Goal: Manage account settings

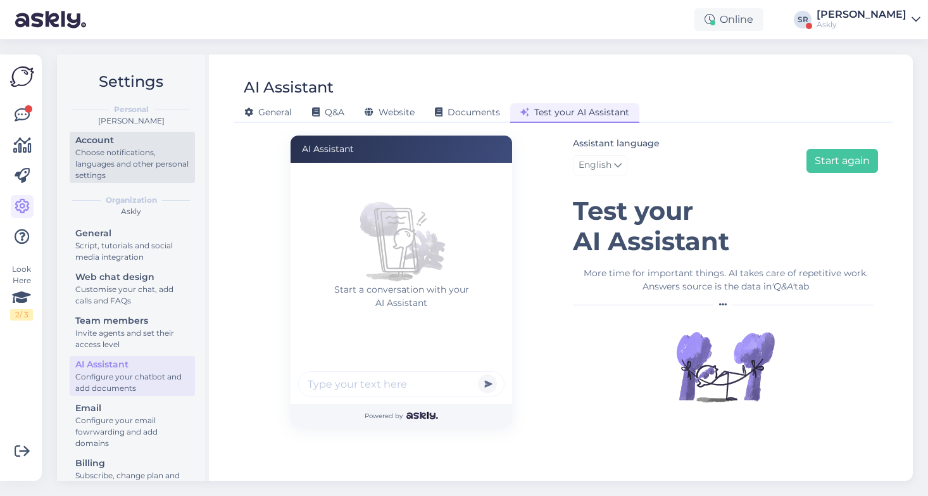
click at [87, 175] on div "Choose notifications, languages and other personal settings" at bounding box center [132, 164] width 114 height 34
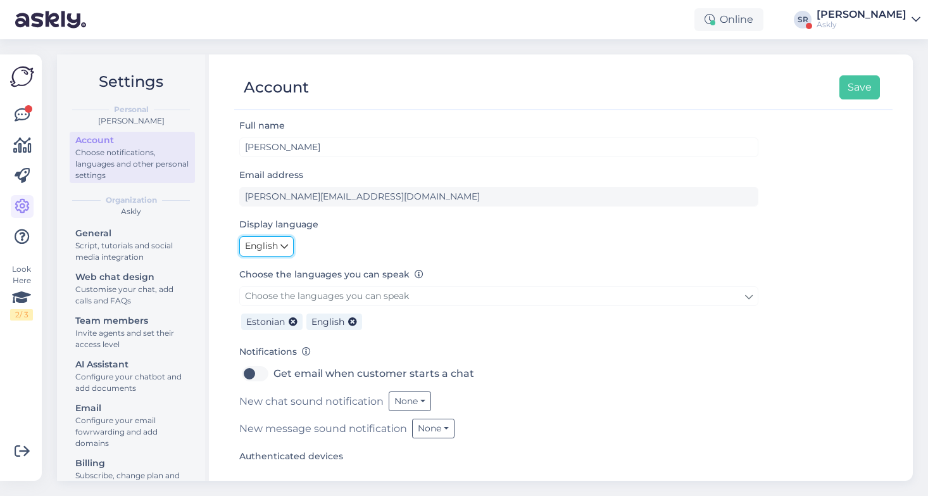
click at [269, 244] on span "English" at bounding box center [261, 246] width 33 height 14
click at [275, 284] on link "Polski" at bounding box center [269, 294] width 60 height 20
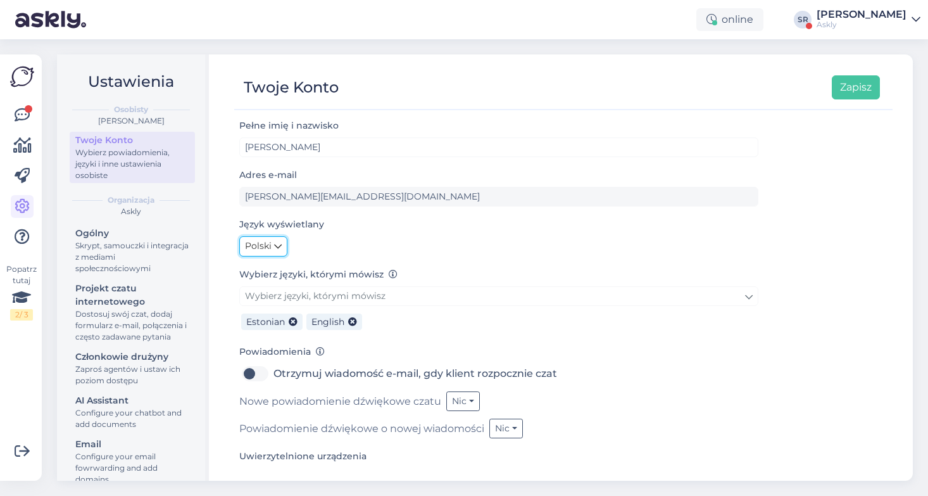
click at [262, 247] on span "Polski" at bounding box center [258, 246] width 27 height 14
click at [267, 268] on link "English" at bounding box center [273, 273] width 68 height 20
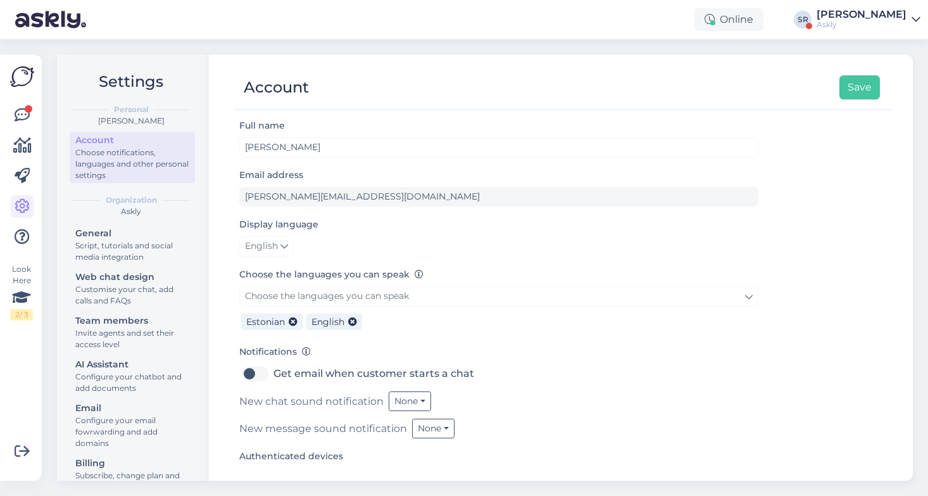
click at [880, 89] on div "Account Save" at bounding box center [563, 88] width 658 height 44
click at [856, 89] on button "Save" at bounding box center [859, 87] width 41 height 24
click at [16, 115] on icon at bounding box center [22, 115] width 15 height 15
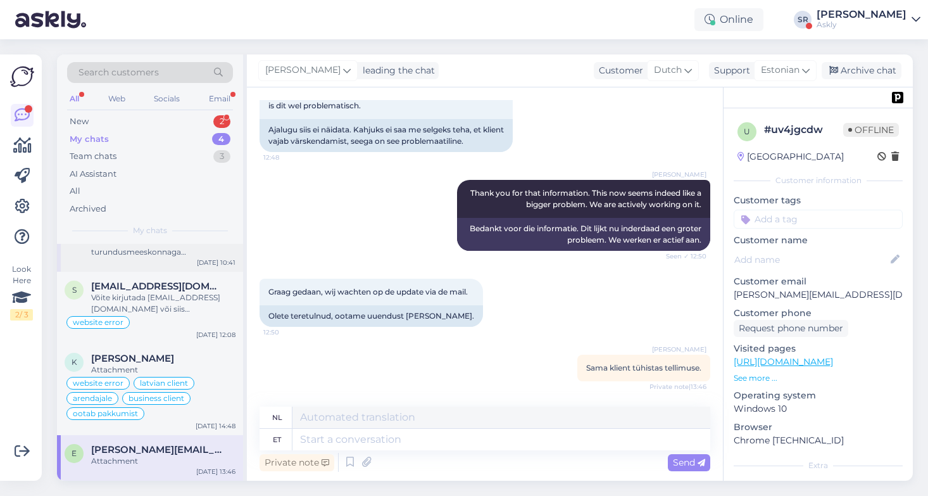
scroll to position [27, 0]
click at [151, 461] on div "Attachment" at bounding box center [163, 463] width 144 height 11
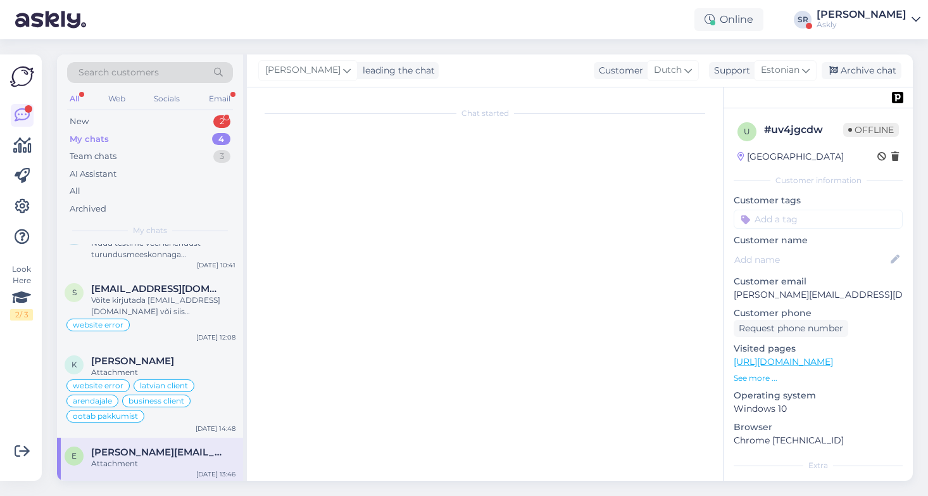
scroll to position [0, 0]
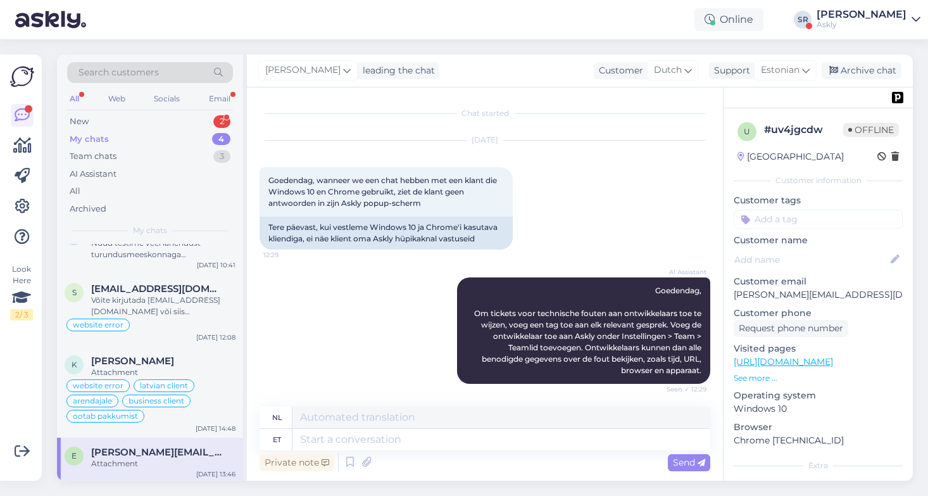
click at [765, 216] on input at bounding box center [818, 219] width 169 height 19
type input "web"
click at [807, 253] on span "website error" at bounding box center [818, 253] width 51 height 8
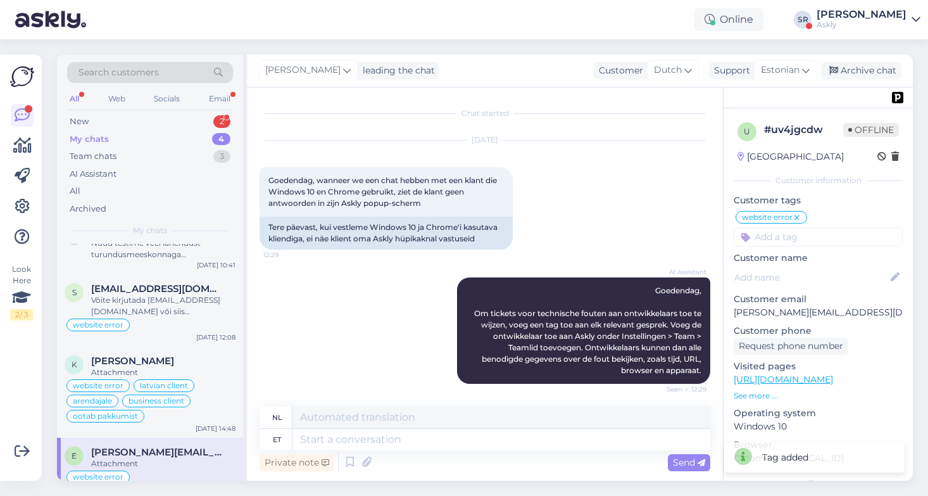
click at [802, 222] on div "website error" at bounding box center [771, 217] width 72 height 13
click at [802, 234] on input at bounding box center [818, 236] width 169 height 19
type input "ootab"
click at [779, 272] on span "ootab pakkumist" at bounding box center [787, 270] width 65 height 8
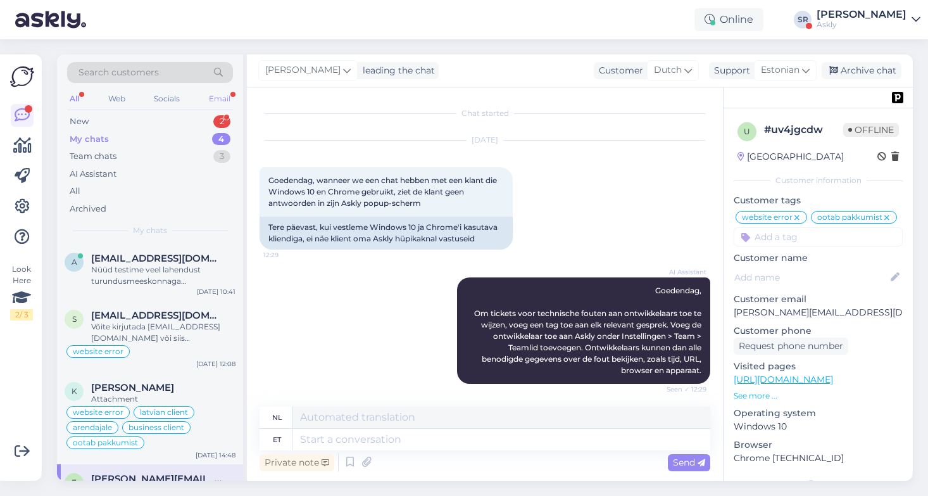
click at [222, 98] on div "Email" at bounding box center [219, 99] width 27 height 16
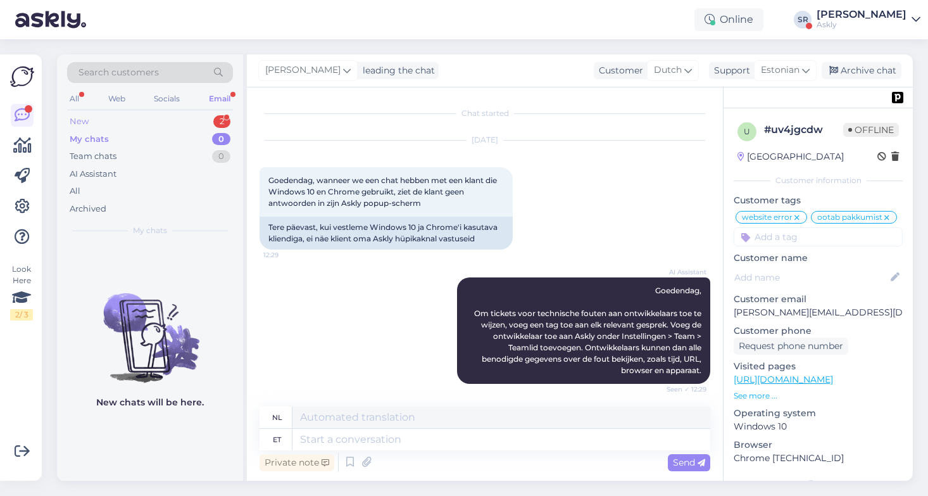
click at [80, 121] on div "New" at bounding box center [79, 121] width 19 height 13
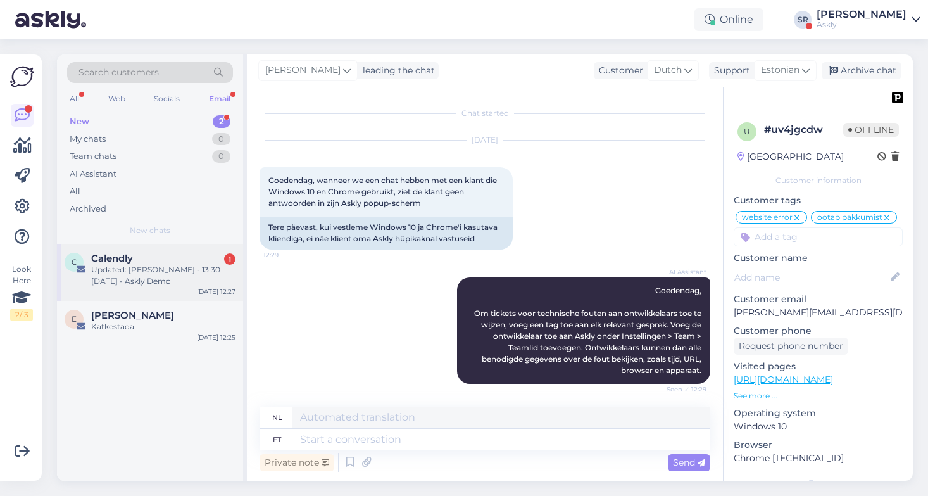
click at [140, 278] on div "Updated: [PERSON_NAME] - 13:30 [DATE] - Askly Demo" at bounding box center [163, 275] width 144 height 23
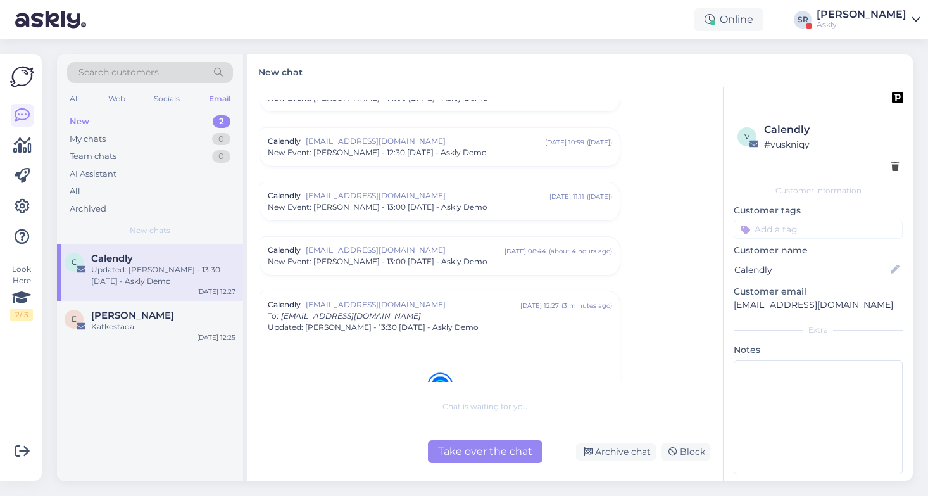
click at [493, 454] on div "Take over the chat" at bounding box center [485, 451] width 115 height 23
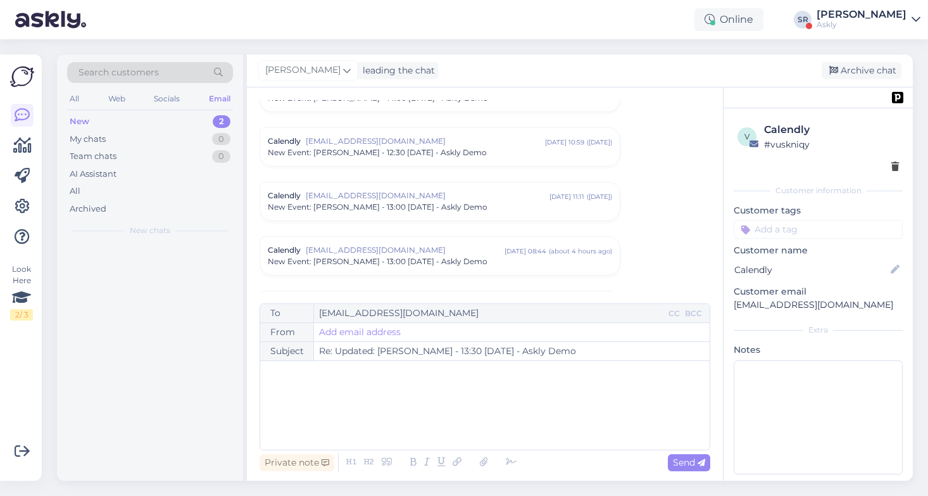
scroll to position [5423, 0]
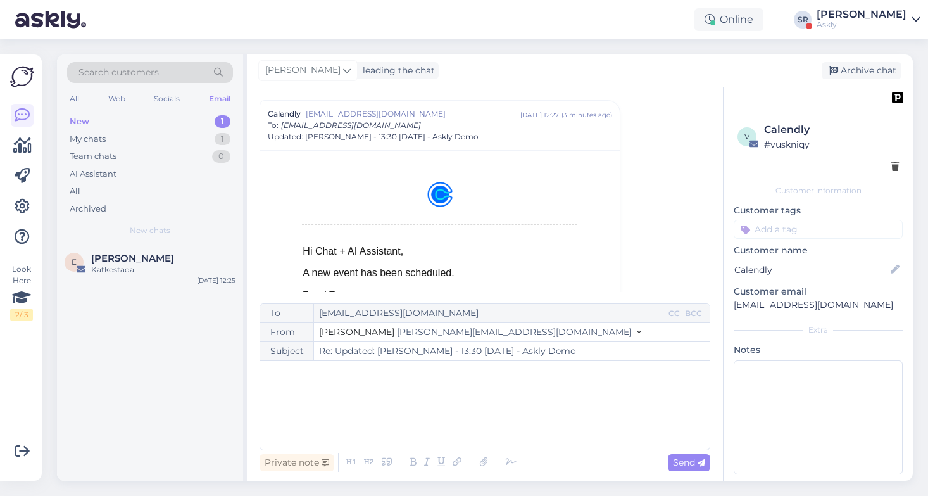
click at [356, 402] on div "﻿" at bounding box center [484, 405] width 437 height 76
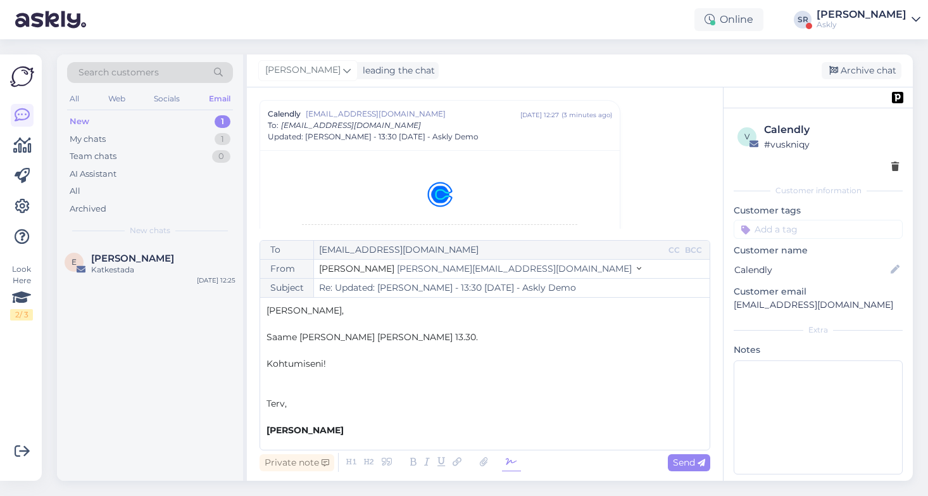
click at [502, 458] on icon at bounding box center [511, 462] width 19 height 18
click at [684, 458] on span "Send" at bounding box center [689, 461] width 32 height 11
type input "Re: Updated: [PERSON_NAME] - 13:30 [DATE] - Askly Demo"
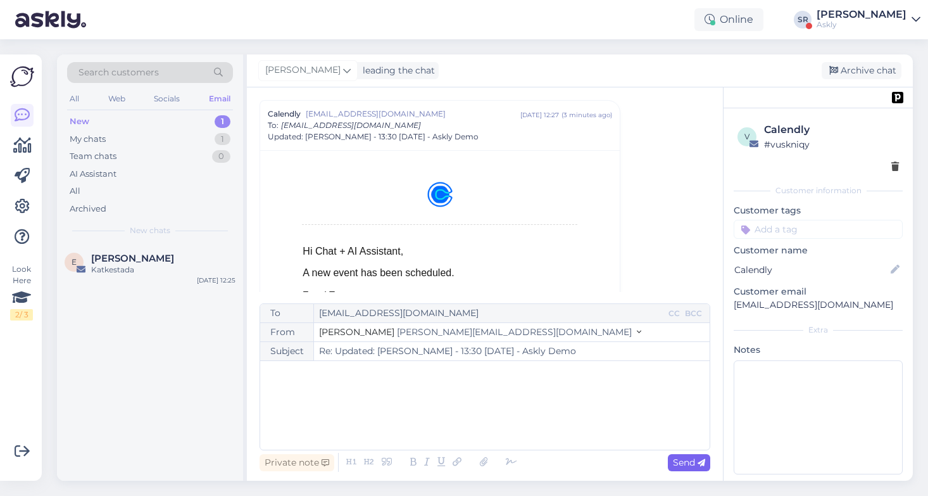
scroll to position [6198, 0]
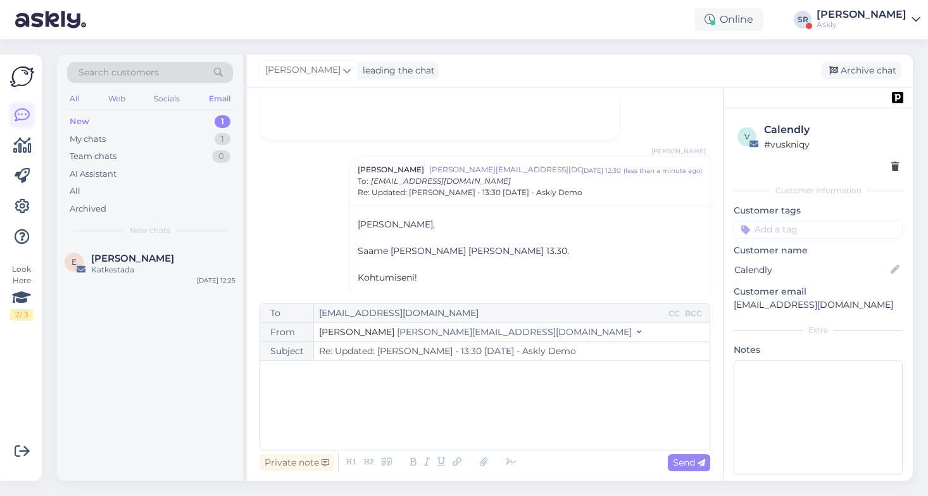
click at [15, 113] on icon at bounding box center [22, 115] width 15 height 15
click at [88, 139] on div "My chats" at bounding box center [88, 139] width 36 height 13
click at [94, 154] on div "Team chats" at bounding box center [93, 156] width 47 height 13
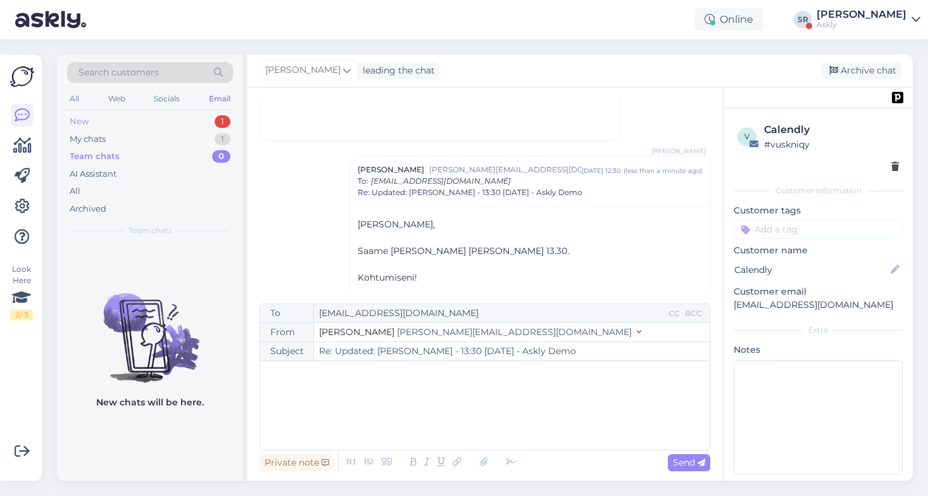
click at [74, 118] on div "New" at bounding box center [79, 121] width 19 height 13
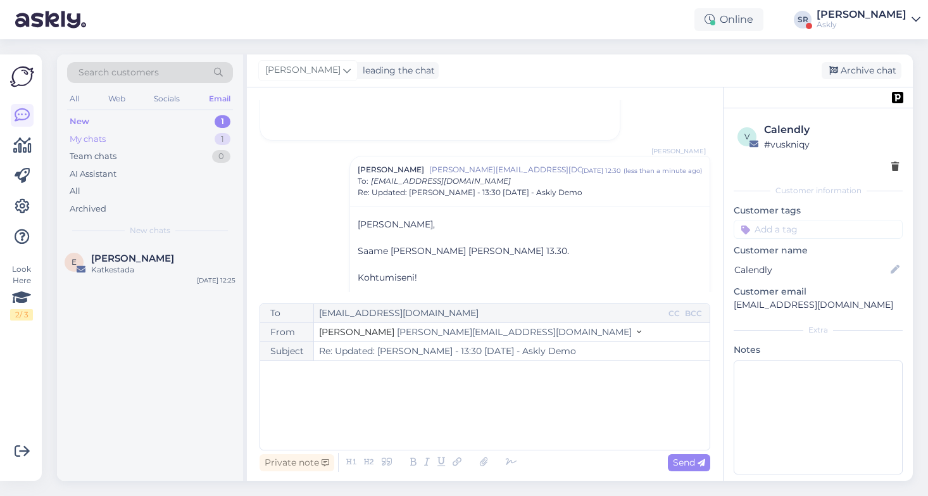
click at [83, 141] on div "My chats" at bounding box center [88, 139] width 36 height 13
click at [72, 94] on div "All" at bounding box center [74, 99] width 15 height 16
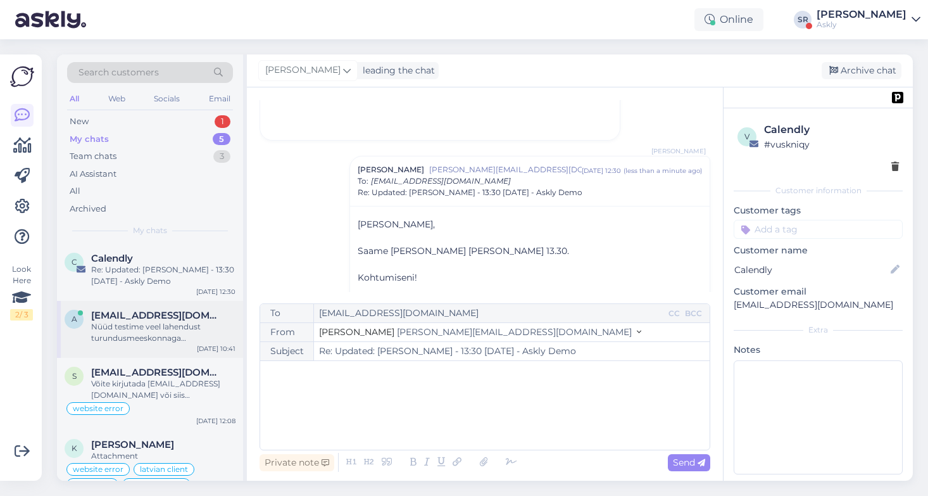
click at [139, 329] on div "Nüüd testime veel lahendust turundusmeeskonnaga [PERSON_NAME] [PERSON_NAME] suu…" at bounding box center [163, 332] width 144 height 23
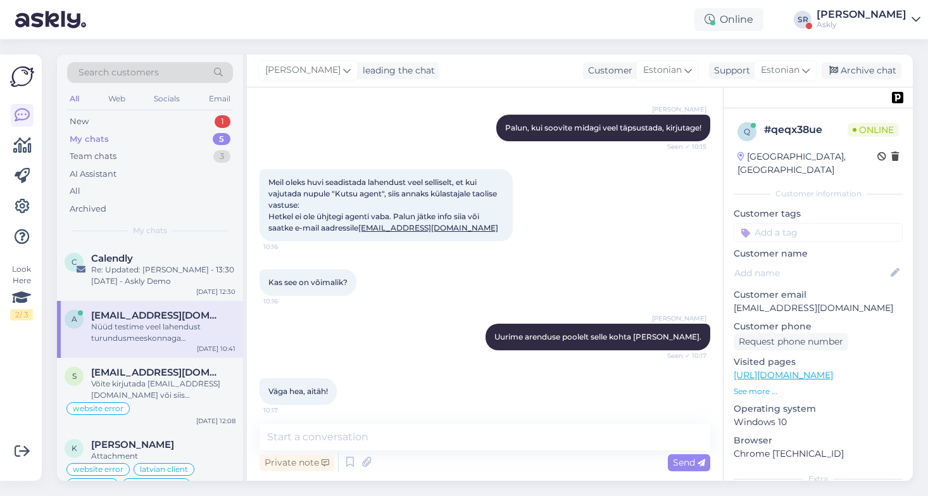
scroll to position [6851, 0]
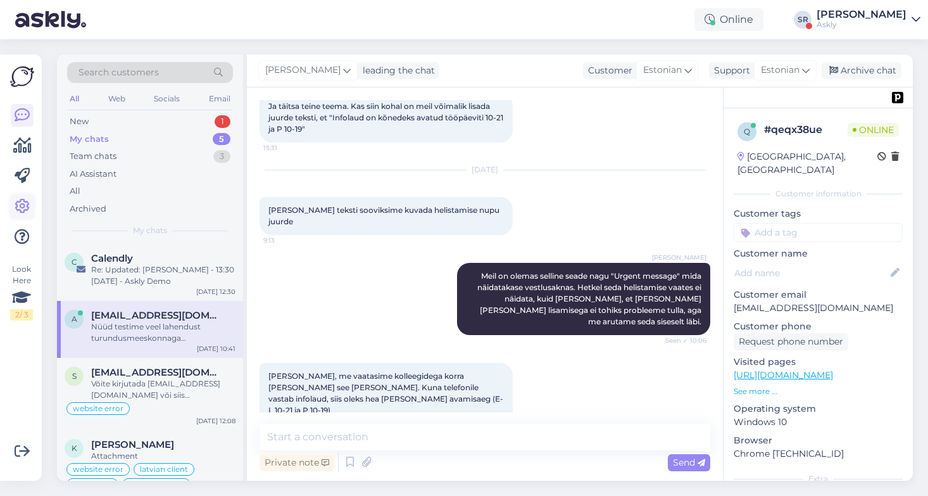
click at [26, 209] on icon at bounding box center [22, 206] width 15 height 15
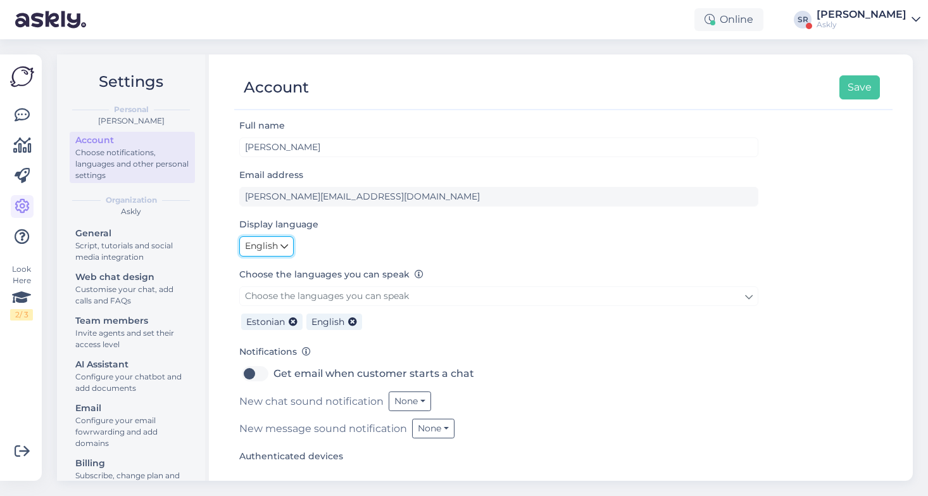
click at [265, 240] on span "English" at bounding box center [261, 246] width 33 height 14
click at [270, 277] on link "Eesti" at bounding box center [269, 273] width 60 height 20
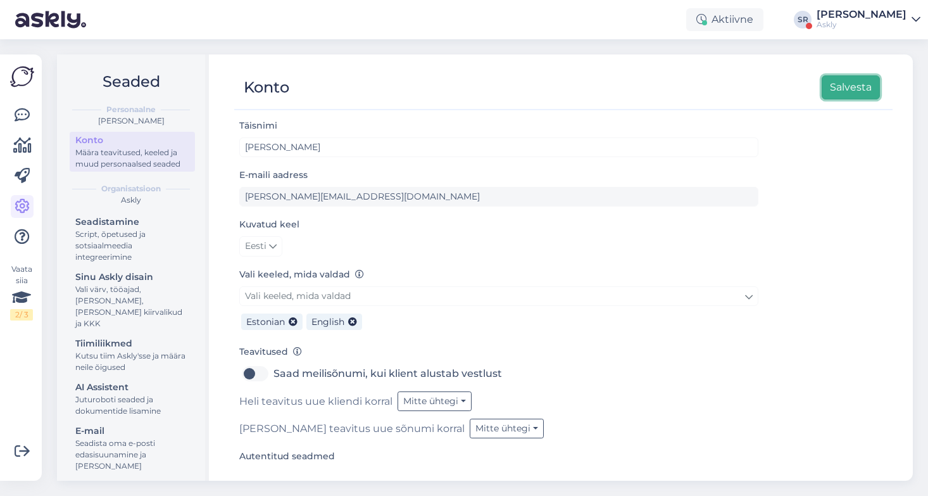
click at [849, 84] on button "Salvesta" at bounding box center [851, 87] width 58 height 24
click at [20, 118] on icon at bounding box center [22, 115] width 15 height 15
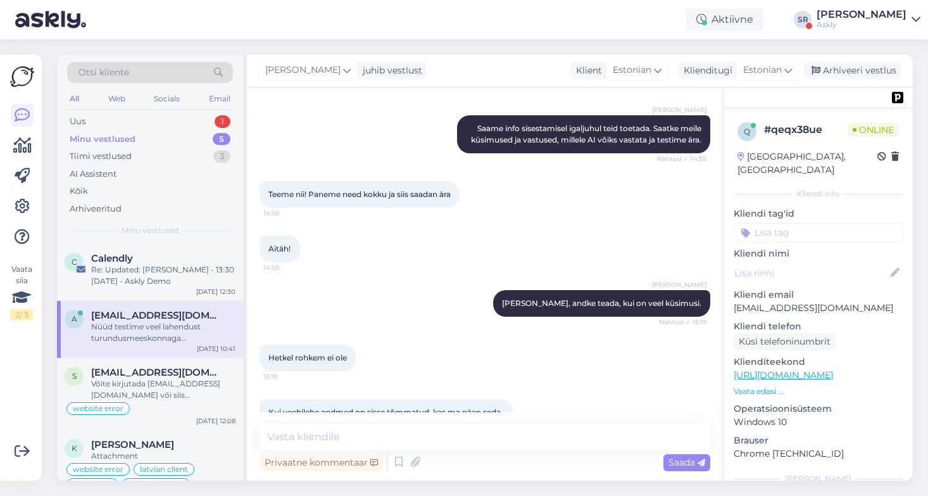
scroll to position [497, 0]
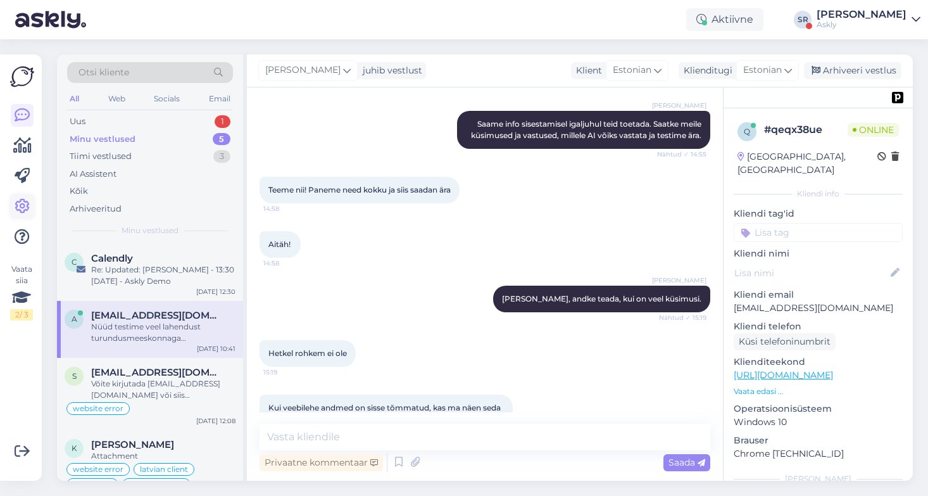
click at [24, 206] on icon at bounding box center [22, 206] width 15 height 15
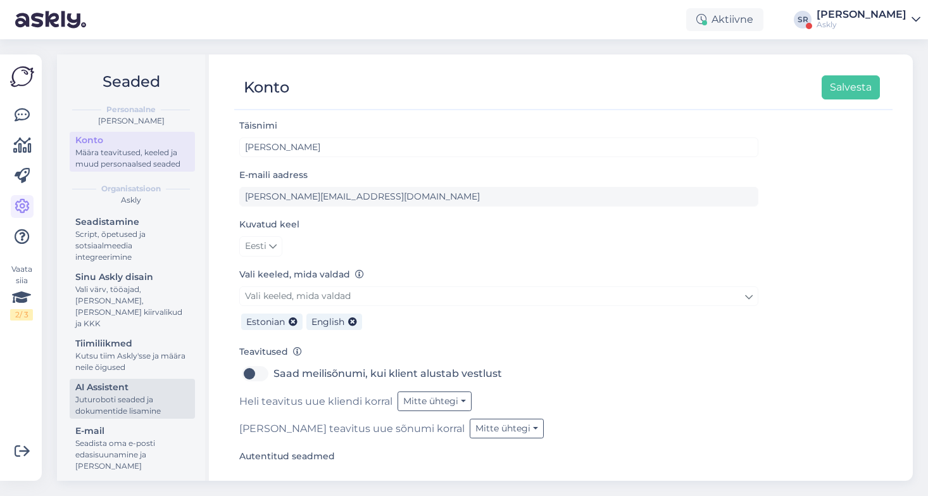
click at [129, 394] on div "Juturoboti seaded ja dokumentide lisamine" at bounding box center [132, 405] width 114 height 23
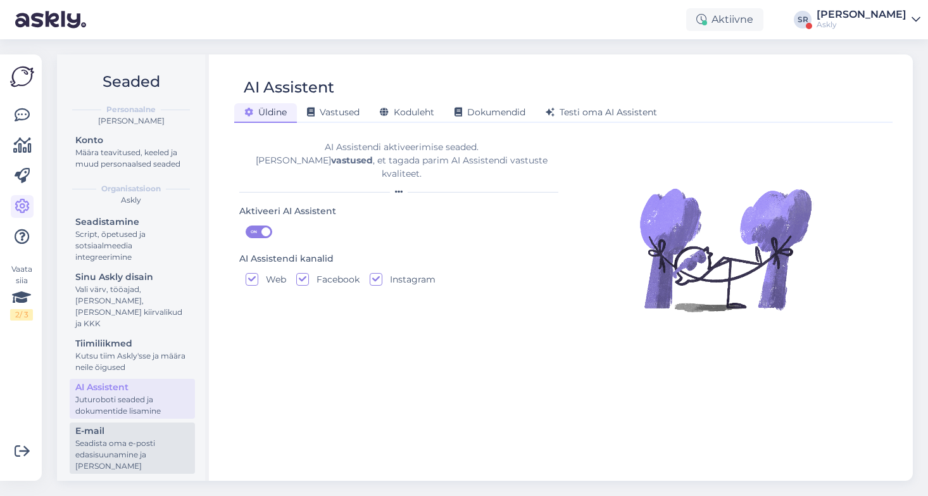
scroll to position [37, 0]
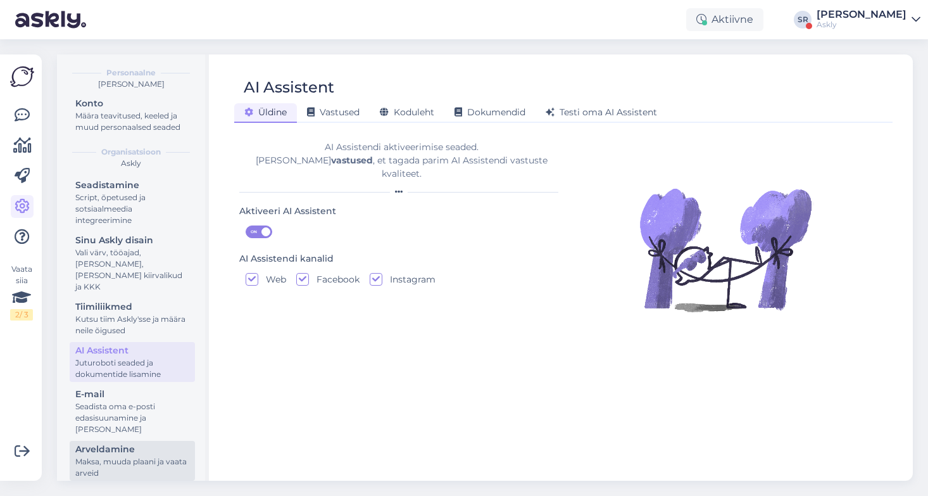
click at [121, 443] on div "Arveldamine" at bounding box center [132, 448] width 114 height 13
